Goal: Task Accomplishment & Management: Manage account settings

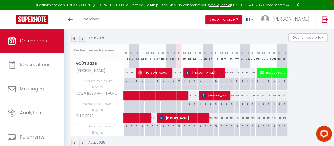
scroll to position [68, 0]
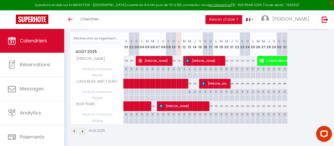
click at [213, 57] on span "[PERSON_NAME]" at bounding box center [205, 61] width 39 height 10
select select "OK"
select select "KO"
select select "0"
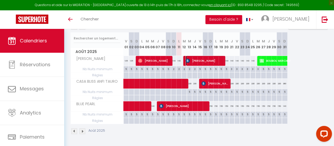
select select "1"
select select
select select "40089"
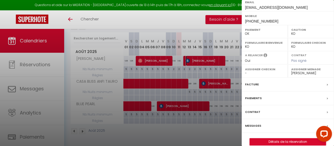
scroll to position [99, 0]
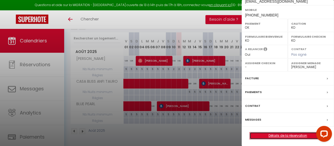
click at [285, 134] on link "Détails de la réservation" at bounding box center [288, 135] width 76 height 7
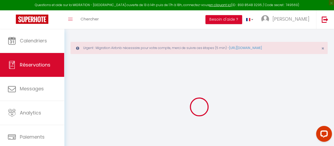
type input "[PERSON_NAME]"
type input "[EMAIL_ADDRESS][DOMAIN_NAME]"
type input "[PHONE_NUMBER]"
type input "68960"
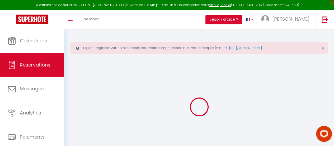
type input "[STREET_ADDRESS]"
type input "[PERSON_NAME]"
select select "FR"
type input "4.8"
type input "270.17"
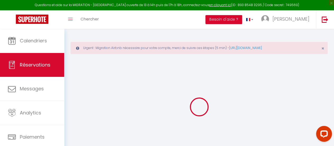
type input "15.96"
select select "61200"
select select "1"
select select
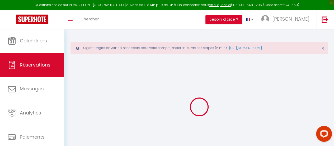
type input "4"
select select "12"
select select
type input "1143.04"
checkbox input "false"
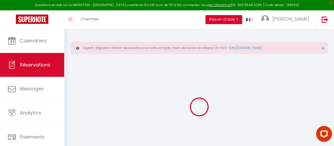
type input "0"
select select "2"
type input "0"
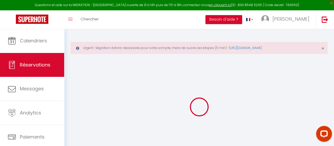
select select
select select "14"
checkbox input "false"
select select
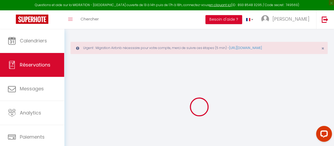
select select
checkbox input "false"
select select
checkbox input "false"
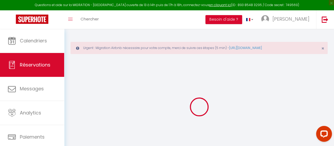
type textarea "** THIS RESERVATION HAS BEEN PRE-PAID ** BOOKING NOTE : Payment charge is EUR 1…"
type input "85"
type input "4.8"
select select
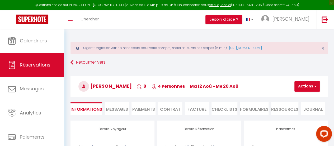
checkbox input "false"
select select
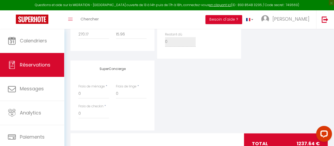
scroll to position [279, 0]
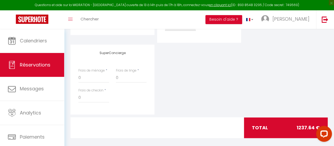
click at [231, 82] on div "SuperConcierge Frais de ménage * 0 Frais de linge * 0 Frais de checkin * 0" at bounding box center [199, 79] width 260 height 70
click at [265, 57] on div "SuperConcierge Frais de ménage * 0 Frais de linge * 0 Frais de checkin * 0" at bounding box center [199, 79] width 260 height 70
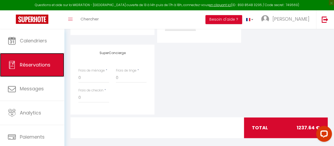
click at [26, 63] on span "Réservations" at bounding box center [35, 64] width 31 height 7
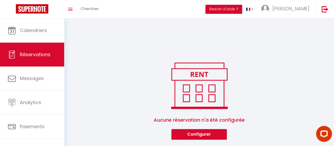
scroll to position [135, 0]
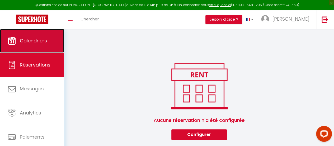
click at [34, 37] on link "Calendriers" at bounding box center [32, 41] width 64 height 24
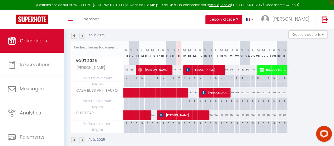
scroll to position [90, 0]
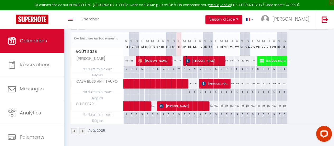
click at [186, 59] on img at bounding box center [188, 60] width 4 height 4
select select "OK"
select select "KO"
select select "0"
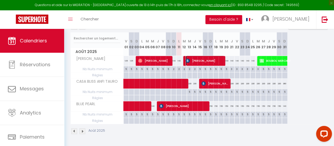
select select "1"
select select
select select "40089"
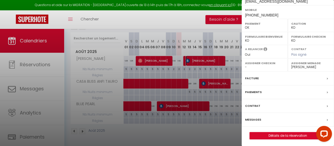
scroll to position [0, 0]
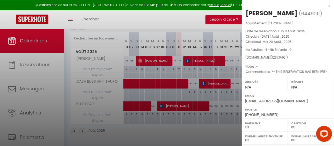
click at [189, 55] on div at bounding box center [167, 73] width 334 height 146
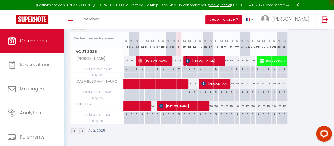
click at [204, 58] on span "[PERSON_NAME]" at bounding box center [205, 61] width 39 height 10
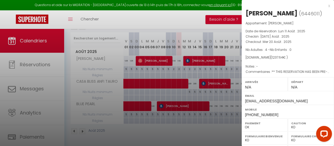
click at [326, 6] on div "x" at bounding box center [286, 6] width 89 height 6
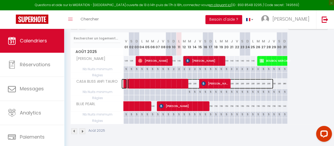
click at [236, 81] on span at bounding box center [201, 84] width 146 height 10
select select "32237"
select select
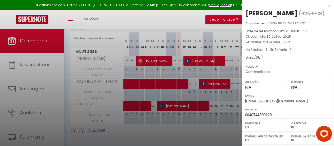
click at [237, 80] on div at bounding box center [167, 73] width 334 height 146
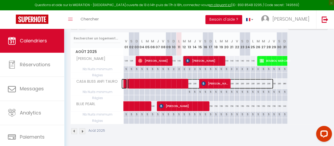
click at [237, 80] on span at bounding box center [201, 84] width 146 height 10
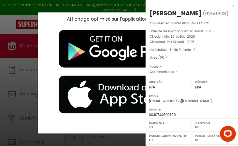
click at [229, 4] on div "x" at bounding box center [190, 6] width 89 height 6
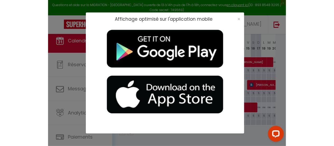
scroll to position [85, 0]
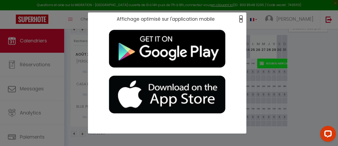
click at [241, 19] on span "×" at bounding box center [241, 19] width 3 height 7
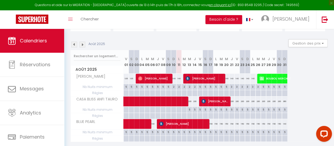
scroll to position [58, 0]
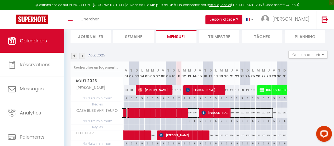
click at [243, 113] on span at bounding box center [201, 113] width 146 height 10
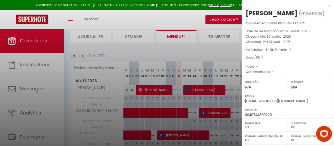
click at [236, 111] on div at bounding box center [167, 73] width 334 height 146
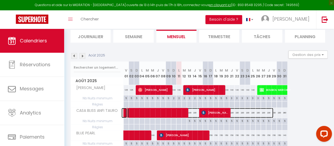
click at [257, 112] on span at bounding box center [201, 113] width 146 height 10
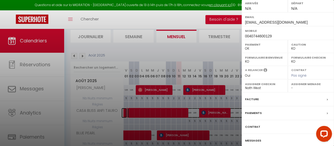
scroll to position [99, 0]
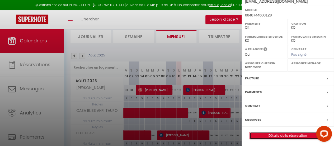
click at [283, 135] on link "Détails de la réservation" at bounding box center [288, 135] width 76 height 7
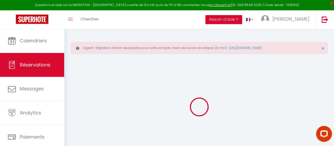
click at [281, 79] on div at bounding box center [200, 107] width 258 height 98
drag, startPoint x: 109, startPoint y: 99, endPoint x: 57, endPoint y: 18, distance: 96.6
click at [107, 97] on div at bounding box center [200, 107] width 258 height 98
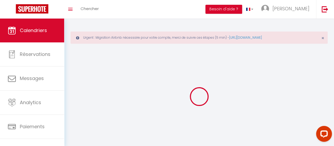
scroll to position [29, 0]
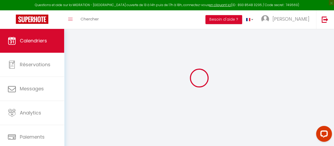
select select
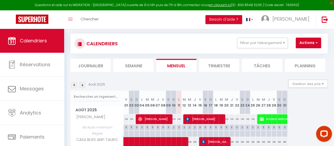
scroll to position [82, 0]
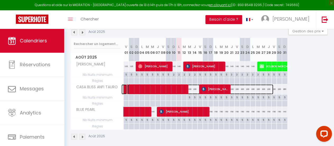
click at [249, 88] on span at bounding box center [201, 89] width 146 height 10
select select "OK"
select select "KO"
select select "0"
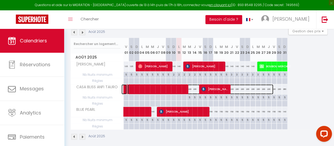
select select "1"
select select
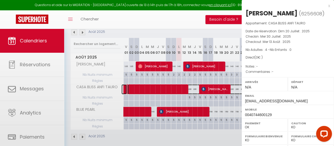
select select "32237"
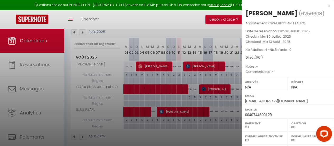
click at [216, 30] on div at bounding box center [167, 73] width 334 height 146
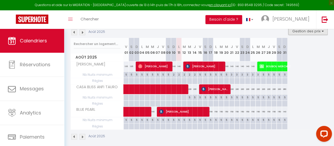
click at [312, 31] on button "Gestion des prix" at bounding box center [308, 31] width 39 height 8
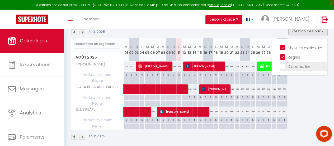
scroll to position [55, 0]
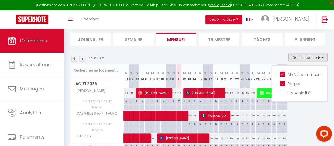
click at [307, 56] on button "Gestion des prix" at bounding box center [308, 57] width 39 height 8
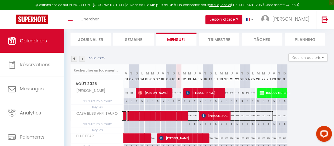
click at [266, 115] on span at bounding box center [201, 116] width 146 height 10
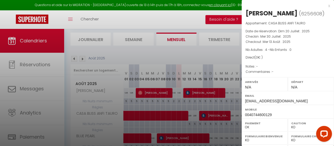
drag, startPoint x: 218, startPoint y: 63, endPoint x: 235, endPoint y: 59, distance: 17.3
click at [218, 63] on div at bounding box center [167, 73] width 334 height 146
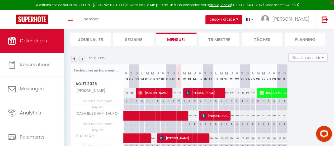
click at [284, 116] on div "360" at bounding box center [284, 116] width 5 height 10
type input "360"
type input "Dim 31 Août 2025"
type input "Lun 01 Septembre 2025"
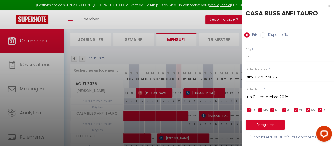
click at [259, 75] on input "Dim 31 Août 2025" at bounding box center [290, 77] width 89 height 7
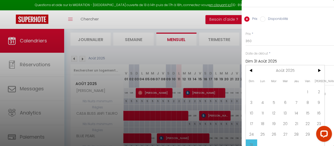
scroll to position [24, 0]
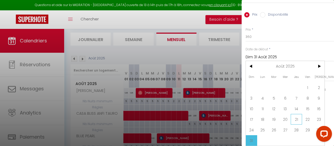
click at [298, 114] on span "21" at bounding box center [296, 119] width 11 height 11
type input "Jeu 21 Août 2025"
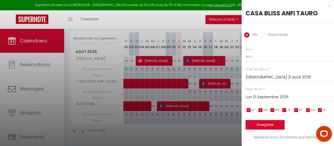
scroll to position [90, 0]
click at [283, 95] on input "Lun 01 Septembre 2025" at bounding box center [290, 97] width 89 height 7
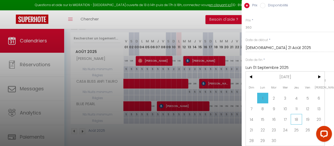
scroll to position [33, 0]
click at [275, 135] on span "30" at bounding box center [274, 140] width 11 height 11
type input "Mar 30 Septembre 2025"
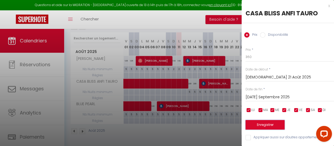
scroll to position [0, 0]
click at [270, 121] on button "Enregistrer" at bounding box center [265, 125] width 39 height 10
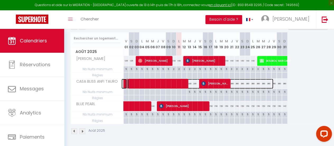
click at [238, 80] on span at bounding box center [201, 84] width 146 height 10
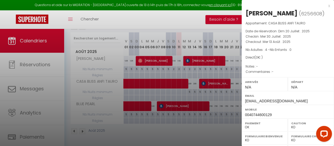
click at [229, 124] on div at bounding box center [167, 73] width 334 height 146
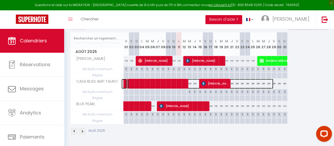
click at [272, 81] on span at bounding box center [201, 84] width 146 height 10
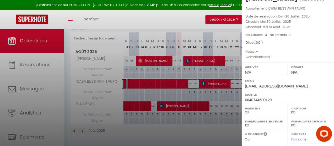
scroll to position [26, 0]
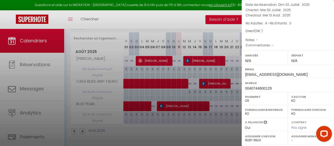
drag, startPoint x: 224, startPoint y: 129, endPoint x: 225, endPoint y: 127, distance: 2.7
click at [224, 129] on div at bounding box center [167, 73] width 334 height 146
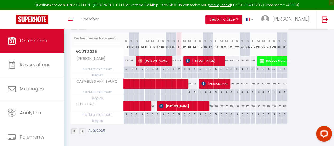
click at [280, 81] on div "360" at bounding box center [279, 84] width 5 height 10
type input "360"
type input "Sam 30 Août 2025"
type input "Dim 31 Août 2025"
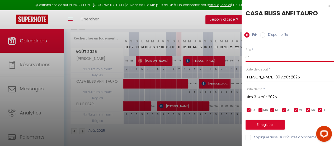
drag, startPoint x: 264, startPoint y: 57, endPoint x: 246, endPoint y: 58, distance: 18.5
click at [246, 58] on input "360" at bounding box center [290, 57] width 89 height 10
type input "é"
type input "300"
click at [253, 77] on input "Sam 30 Août 2025" at bounding box center [290, 77] width 89 height 7
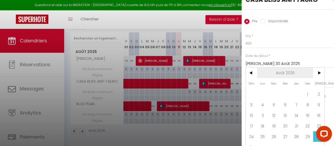
scroll to position [24, 0]
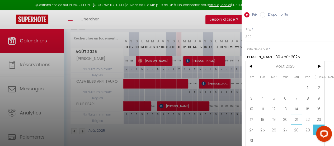
click at [296, 114] on span "21" at bounding box center [296, 119] width 11 height 11
type input "Jeu 21 Août 2025"
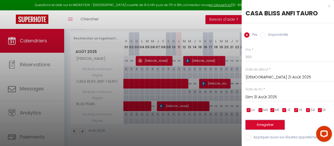
click at [267, 120] on button "Enregistrer" at bounding box center [265, 125] width 39 height 10
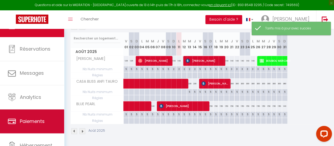
scroll to position [39, 0]
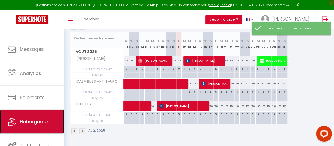
click at [30, 118] on span "Hébergement" at bounding box center [36, 121] width 33 height 7
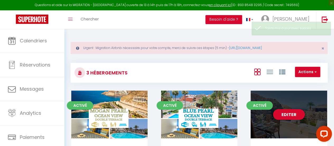
click at [280, 103] on div "Editer" at bounding box center [289, 114] width 77 height 48
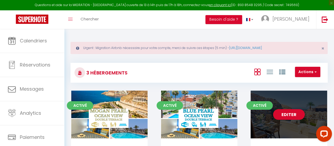
click at [286, 113] on link "Editer" at bounding box center [289, 114] width 32 height 11
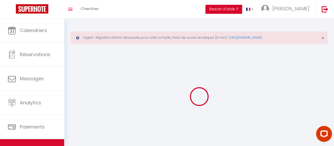
select select "1"
select select
select select "28"
select select
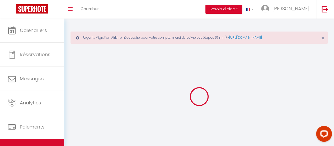
select select
checkbox input "false"
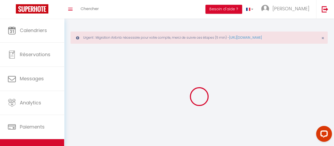
checkbox input "false"
select select
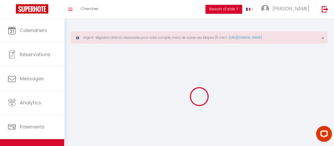
select select
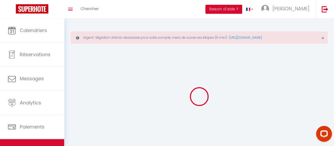
select select
checkbox input "false"
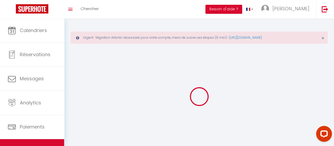
select select
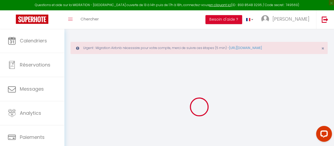
select select
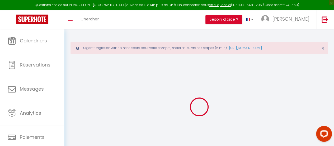
select select
checkbox input "false"
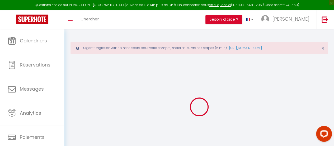
select select
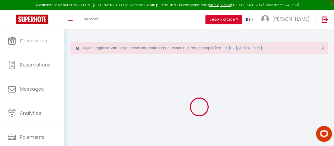
select select
checkbox input "false"
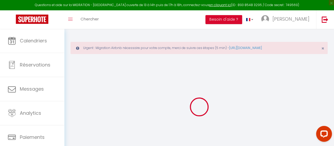
checkbox input "false"
select select
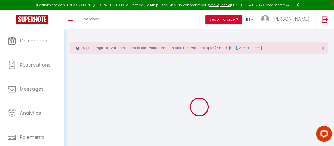
select select
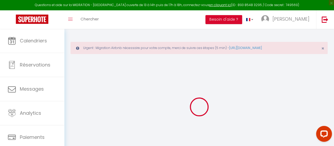
checkbox input "false"
select select
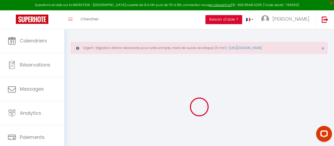
select select
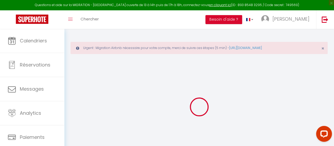
select select
checkbox input "false"
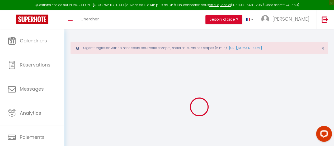
checkbox input "false"
select select
type input "CASA BLISS ANFI TAURO"
type input "PETRU"
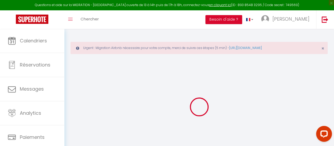
type input "SIGARTAU COMSIG"
type input "ROMANIA"
select select "houses"
select select "6"
select select "3"
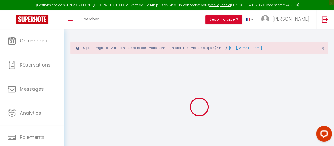
select select "4"
type input "365"
type input "125"
type input "0.15"
type input "600"
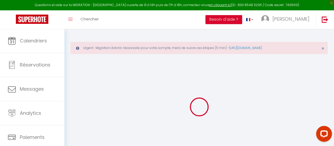
select select
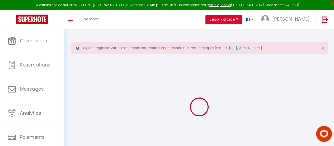
type input "CALLE ESCOCIA"
type input "35138"
type input "MOGAN"
select select "201"
type input "nath.eto@gmail.com"
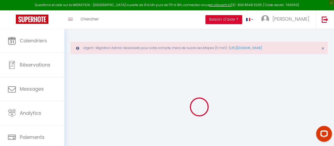
select select
checkbox input "false"
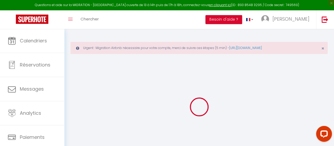
type input "25"
type input "125"
type input "0"
select select
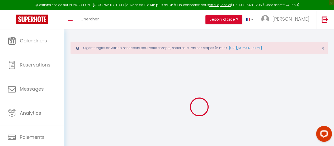
select select
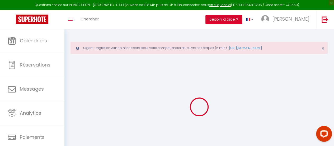
checkbox input "false"
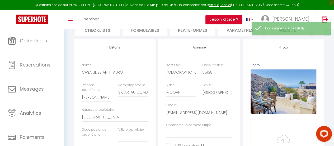
scroll to position [0, 191]
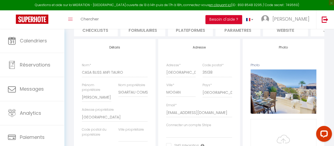
click at [200, 31] on li "Plateformes" at bounding box center [190, 29] width 45 height 13
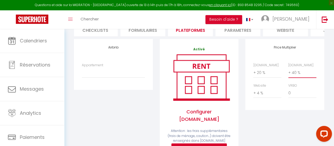
click at [299, 76] on select "0 + 1 % + 2 % + 3 % + 4 % + 5 % + 6 % + 7 % + 8 % + 9 %" at bounding box center [303, 72] width 28 height 10
click at [289, 71] on select "0 + 1 % + 2 % + 3 % + 4 % + 5 % + 6 % + 7 % + 8 % + 9 %" at bounding box center [303, 72] width 28 height 10
click at [261, 77] on select "0 + 1 % + 2 % + 3 % + 4 % + 5 % + 6 % + 7 % + 8 % + 9 %" at bounding box center [268, 72] width 28 height 10
click at [254, 71] on select "0 + 1 % + 2 % + 3 % + 4 % + 5 % + 6 % + 7 % + 8 % + 9 %" at bounding box center [268, 72] width 28 height 10
click at [272, 133] on div "Price Multiplier Airbnb.com 0 + 1 % + 2 % + 3 % + 4 % + 5 % + 6 % + 7 %" at bounding box center [285, 114] width 86 height 150
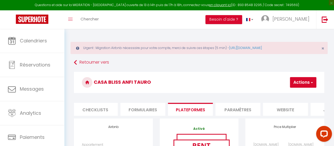
click at [306, 84] on button "Actions" at bounding box center [303, 82] width 26 height 11
click at [299, 91] on link "Enregistrer" at bounding box center [296, 93] width 42 height 7
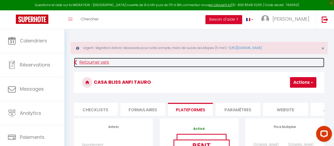
click at [152, 62] on link "Retourner vers" at bounding box center [199, 63] width 251 height 10
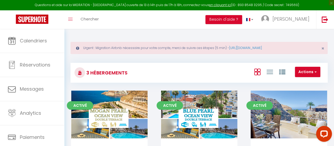
click at [216, 58] on div "3 Hébergements Actions Créer un Hébergement Nouveau groupe Initialiser les appa…" at bounding box center [200, 70] width 258 height 25
click at [120, 58] on div "3 Hébergements Actions Créer un Hébergement Nouveau groupe Initialiser les appa…" at bounding box center [200, 70] width 258 height 25
click at [251, 59] on div "3 Hébergements Actions Créer un Hébergement Nouveau groupe Initialiser les appa…" at bounding box center [200, 70] width 258 height 25
click at [109, 60] on div "3 Hébergements Actions Créer un Hébergement Nouveau groupe Initialiser les appa…" at bounding box center [200, 70] width 258 height 25
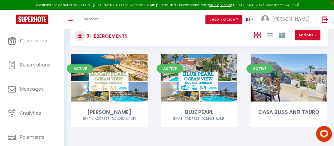
click at [194, 135] on div "Activé Editer BLUE PEARL canarias411@gmail.com" at bounding box center [199, 97] width 90 height 86
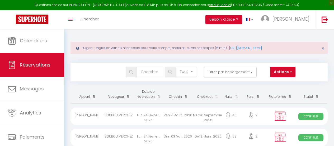
select select "not_cancelled"
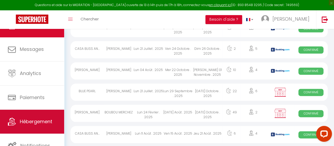
scroll to position [344, 0]
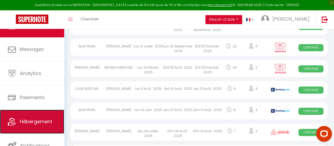
click at [30, 121] on span "Hébergement" at bounding box center [36, 121] width 33 height 7
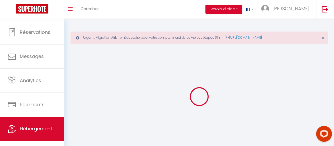
scroll to position [39, 0]
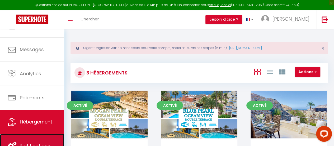
click at [30, 134] on link "Notifications" at bounding box center [32, 146] width 64 height 24
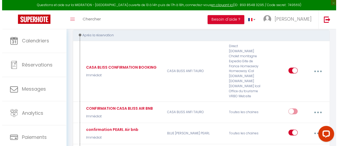
scroll to position [79, 0]
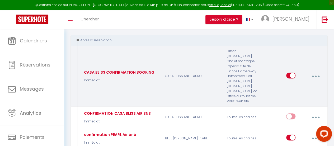
click at [318, 73] on button "button" at bounding box center [316, 76] width 14 height 10
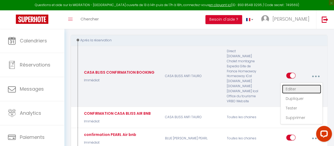
click at [290, 86] on link "Editer" at bounding box center [301, 88] width 39 height 9
type input "CASA BLISS CONFIRMATION BOOKING"
select select "Immédiat"
select select "if_booking_is_paid"
checkbox input "true"
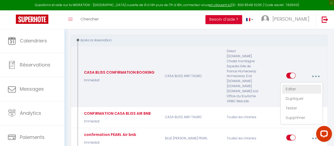
checkbox input "false"
radio input "true"
type input "Merci de confirmer votre réservation - [GUEST:FIRST_NAME] [GUEST:LAST_NAME] - […"
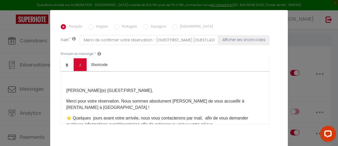
scroll to position [106, 0]
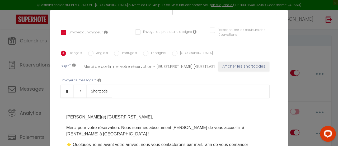
click at [88, 52] on input "Anglais" at bounding box center [90, 52] width 5 height 5
radio input "true"
checkbox input "true"
checkbox input "false"
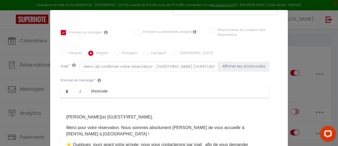
type input "Please, confirm your booking - [GUEST:FIRST_NAME] [GUEST:LAST_NAME] - [RENTAL:N…"
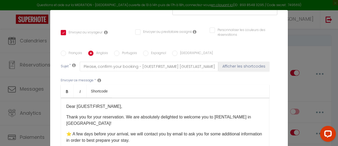
click at [116, 52] on input "Portugais" at bounding box center [116, 52] width 5 height 5
radio input "true"
checkbox input "true"
checkbox input "false"
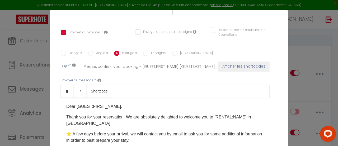
type input "Por favor confirme a sua reserva - [GUEST:FIRST_NAME] - [RENTAL:NAME] - [RENTAL…"
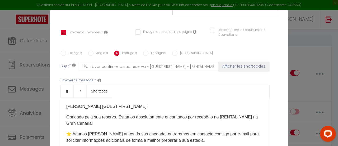
click at [143, 53] on input "Espagnol" at bounding box center [145, 52] width 5 height 5
radio input "true"
checkbox input "true"
checkbox input "false"
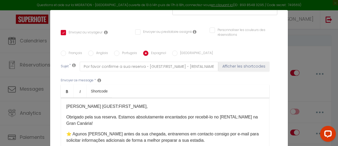
type input "Check in [RENTAL:NAME]"
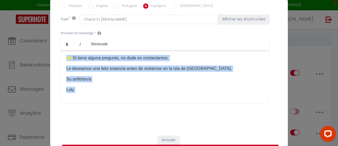
scroll to position [20, 0]
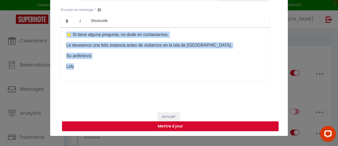
drag, startPoint x: 64, startPoint y: 108, endPoint x: 91, endPoint y: 62, distance: 53.3
click at [91, 62] on div "Estimado/a [HUÉSPED: NOMBRE]: Gracias por su reserva. Nos complace [PERSON_NAME…" at bounding box center [165, 53] width 209 height 53
copy div "Estimado/a [HUÉSPED: NOMBRE]: Gracias por su reserva. Nos complace [PERSON_NAME…"
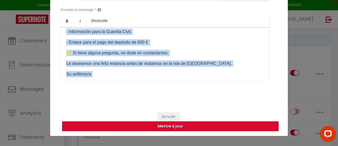
scroll to position [62, 0]
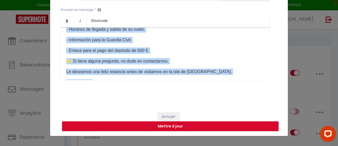
click at [138, 79] on p "Su anfitrión/a" at bounding box center [165, 82] width 198 height 6
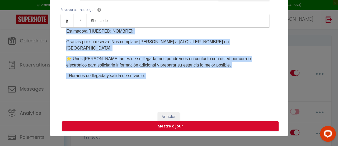
scroll to position [0, 0]
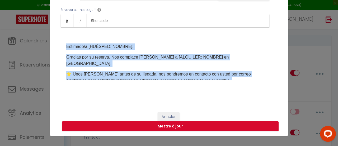
drag, startPoint x: 95, startPoint y: 60, endPoint x: 54, endPoint y: 31, distance: 50.1
copy div "Estimado/a [HUÉSPED: NOMBRE]: Gracias por su reserva. Nos complace [PERSON_NAME…"
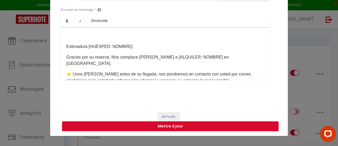
click at [131, 13] on div "Envoyer ce message * Bold Italic Shortcode Rich text editor Estimado/a [HUÉSPED…" at bounding box center [169, 44] width 217 height 86
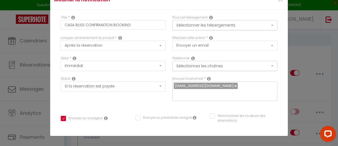
click at [146, 106] on div "Titre * CASA BLISS CONFIRMATION BOOKING Pour cet hébergement Sélectionner les h…" at bounding box center [169, 136] width 238 height 253
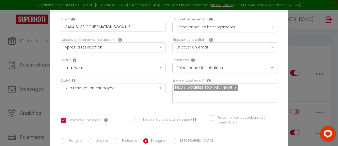
scroll to position [26, 0]
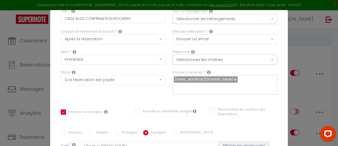
click at [61, 112] on input "Envoyez au voyageur" at bounding box center [82, 111] width 42 height 5
checkbox input "false"
click at [61, 112] on input "Envoyez au voyageur" at bounding box center [82, 111] width 42 height 5
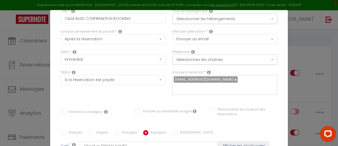
checkbox input "true"
checkbox input "false"
click at [104, 112] on icon at bounding box center [106, 111] width 4 height 4
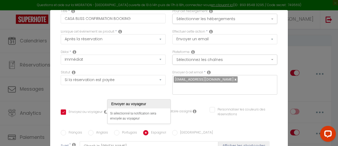
click at [104, 112] on icon at bounding box center [106, 111] width 4 height 4
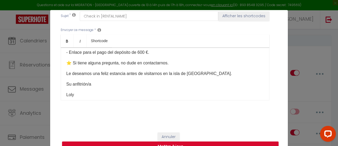
scroll to position [88, 0]
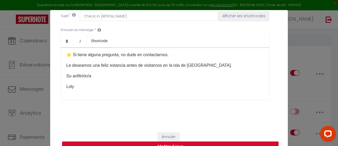
click at [167, 145] on button "Mettre à jour" at bounding box center [170, 146] width 217 height 10
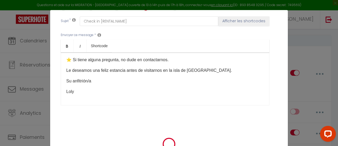
checkbox input "false"
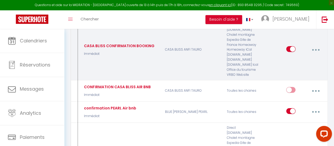
scroll to position [0, 0]
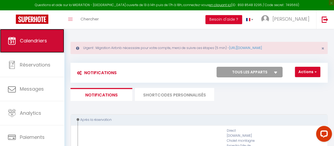
click at [42, 44] on link "Calendriers" at bounding box center [32, 41] width 64 height 24
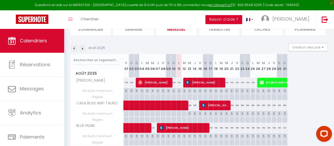
scroll to position [90, 0]
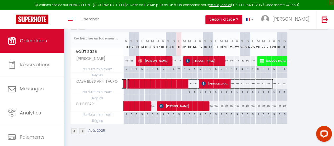
click at [232, 80] on span at bounding box center [201, 84] width 146 height 10
select select "OK"
select select "KO"
select select "0"
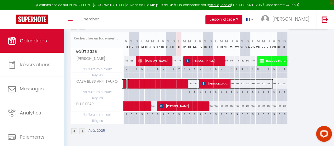
select select "1"
select select
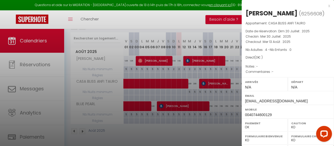
click at [239, 75] on div at bounding box center [167, 73] width 334 height 146
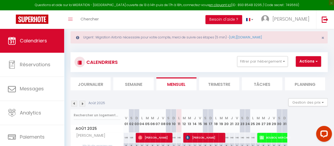
scroll to position [0, 0]
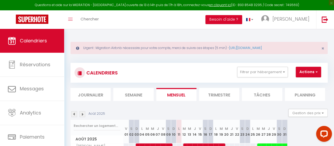
click at [136, 36] on div "Urgent : Migration Airbnb nécessaire pour votre compte, merci de suivre ces éta…" at bounding box center [199, 131] width 270 height 204
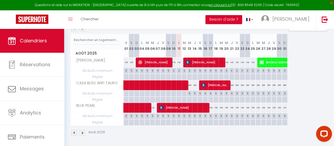
scroll to position [90, 0]
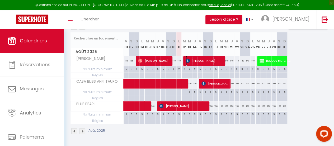
click at [197, 56] on span "[PERSON_NAME]" at bounding box center [205, 61] width 39 height 10
select select
select select "40089"
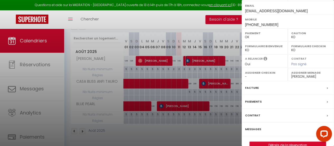
scroll to position [99, 0]
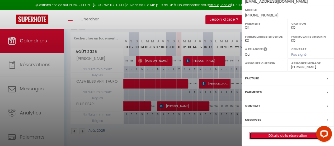
click at [284, 134] on link "Détails de la réservation" at bounding box center [288, 135] width 76 height 7
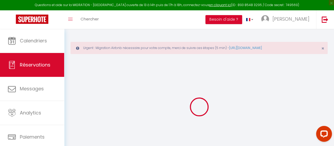
select select
checkbox input "false"
type textarea "** THIS RESERVATION HAS BEEN PRE-PAID ** BOOKING NOTE : Payment charge is EUR 1…"
select select
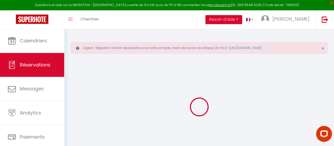
select select
checkbox input "false"
type input "85"
type input "4.8"
select select
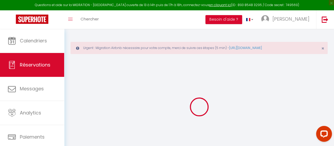
select select
checkbox input "false"
select select
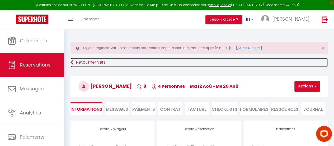
click at [145, 63] on link "Retourner vers" at bounding box center [200, 63] width 258 height 10
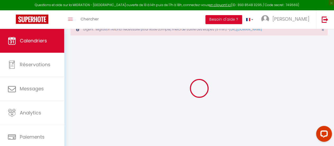
scroll to position [29, 0]
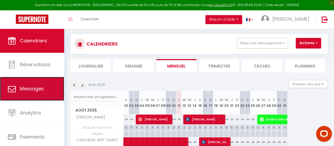
click at [30, 87] on span "Messages" at bounding box center [32, 88] width 24 height 7
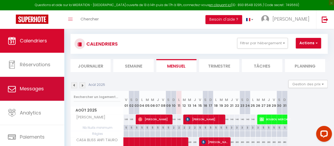
select select "message"
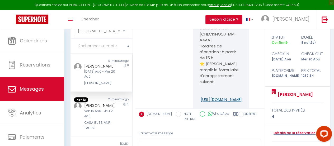
scroll to position [642, 0]
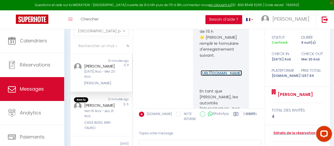
click at [216, 76] on link "[URL][DOMAIN_NAME]" at bounding box center [221, 73] width 41 height 6
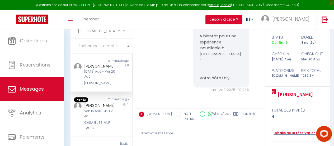
scroll to position [1013, 0]
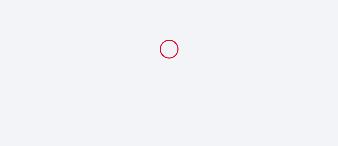
select select
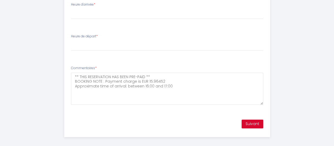
scroll to position [306, 0]
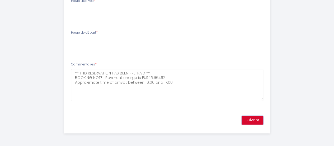
click at [256, 122] on button "Suivant" at bounding box center [253, 120] width 22 height 9
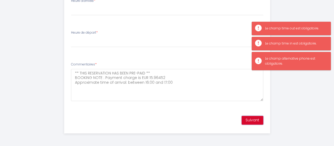
click at [250, 118] on button "Suivant" at bounding box center [253, 120] width 22 height 9
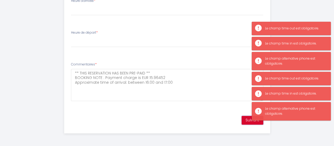
click at [252, 120] on button "Suivant" at bounding box center [253, 120] width 22 height 9
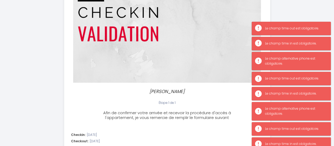
scroll to position [0, 0]
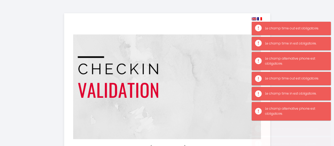
drag, startPoint x: 291, startPoint y: 12, endPoint x: 277, endPoint y: 0, distance: 18.6
